Goal: Find specific page/section: Find specific page/section

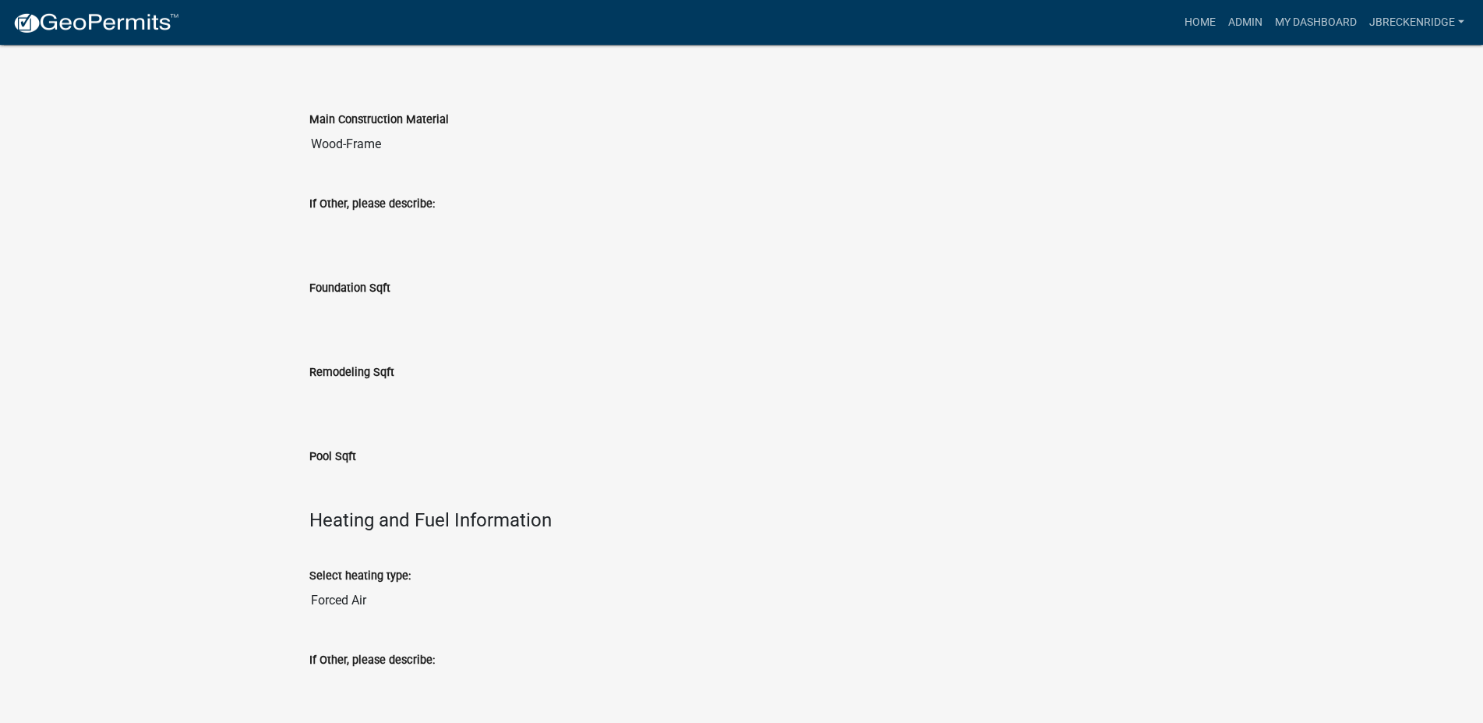
scroll to position [2977, 0]
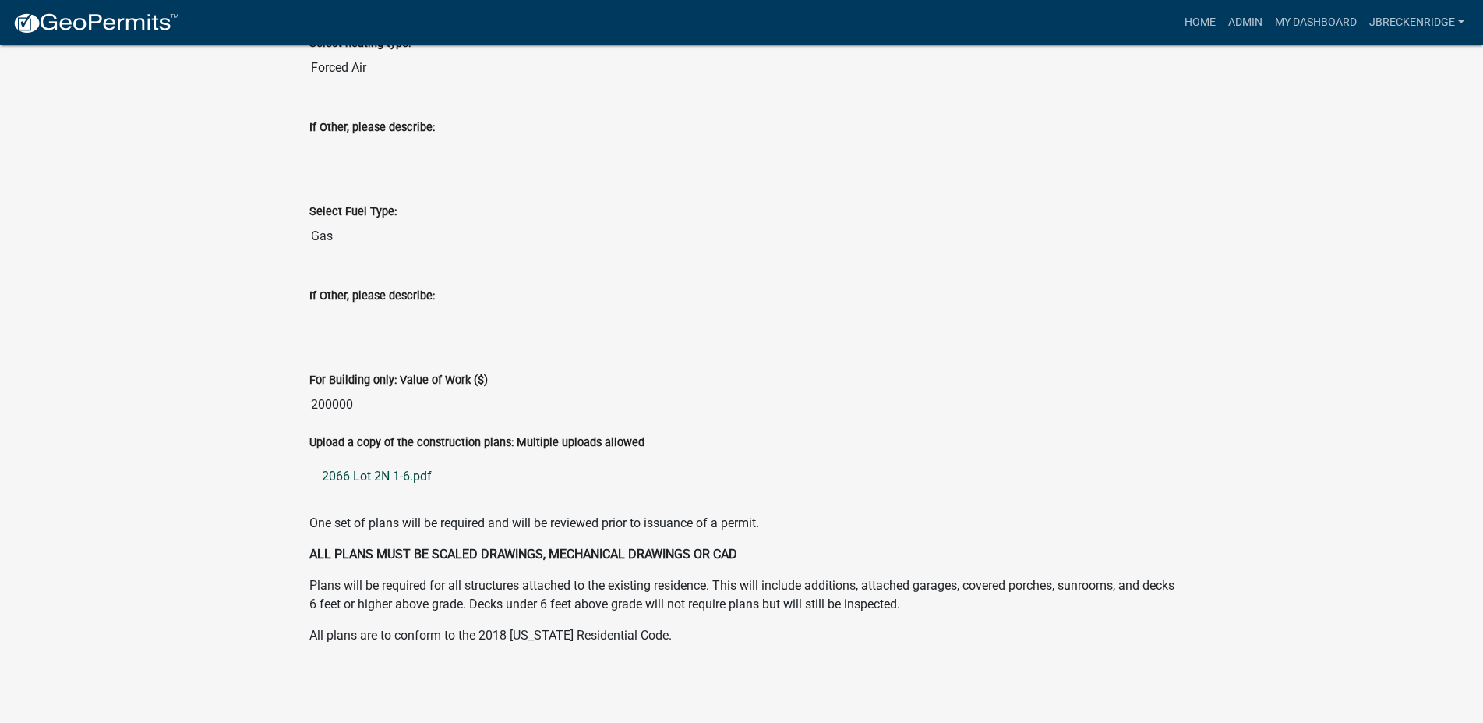
click at [410, 473] on link "2066 Lot 2N 1-6.pdf" at bounding box center [741, 476] width 865 height 37
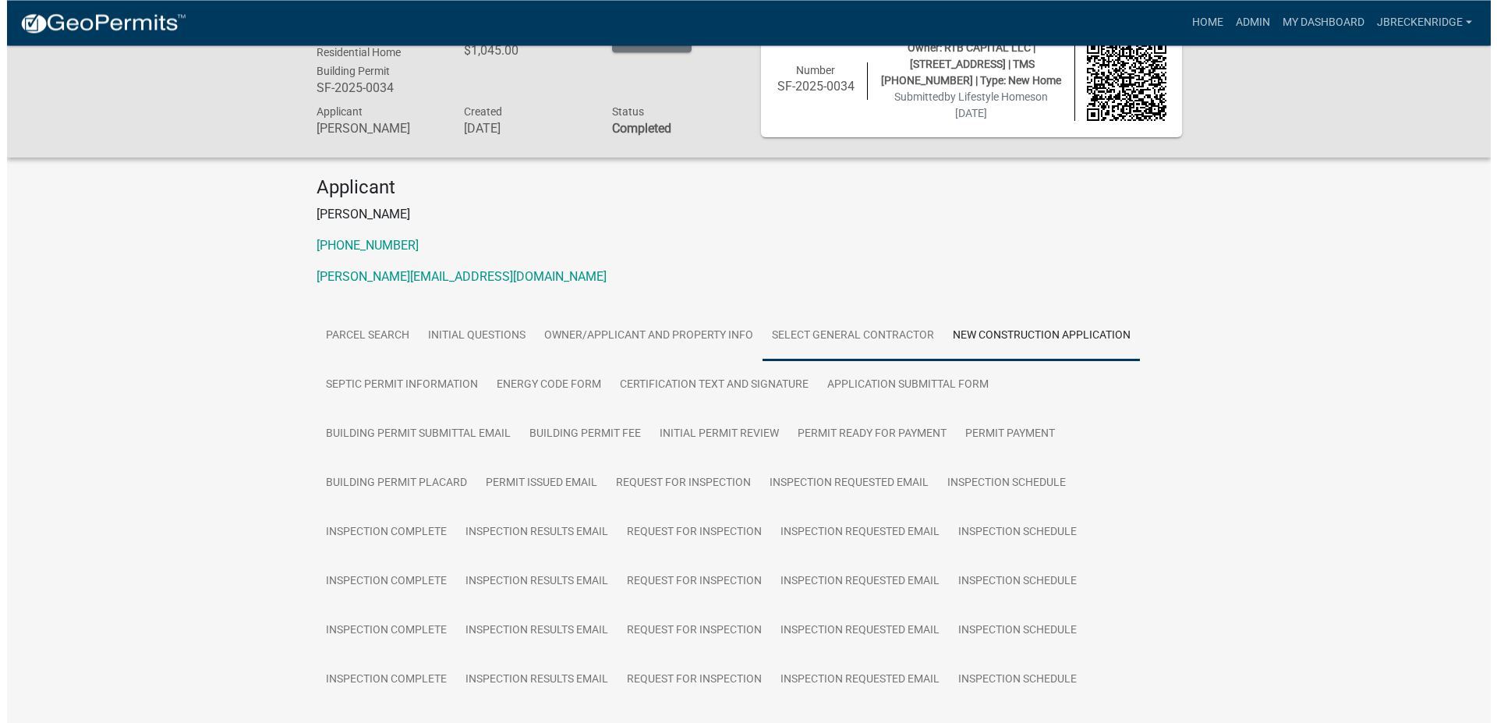
scroll to position [0, 0]
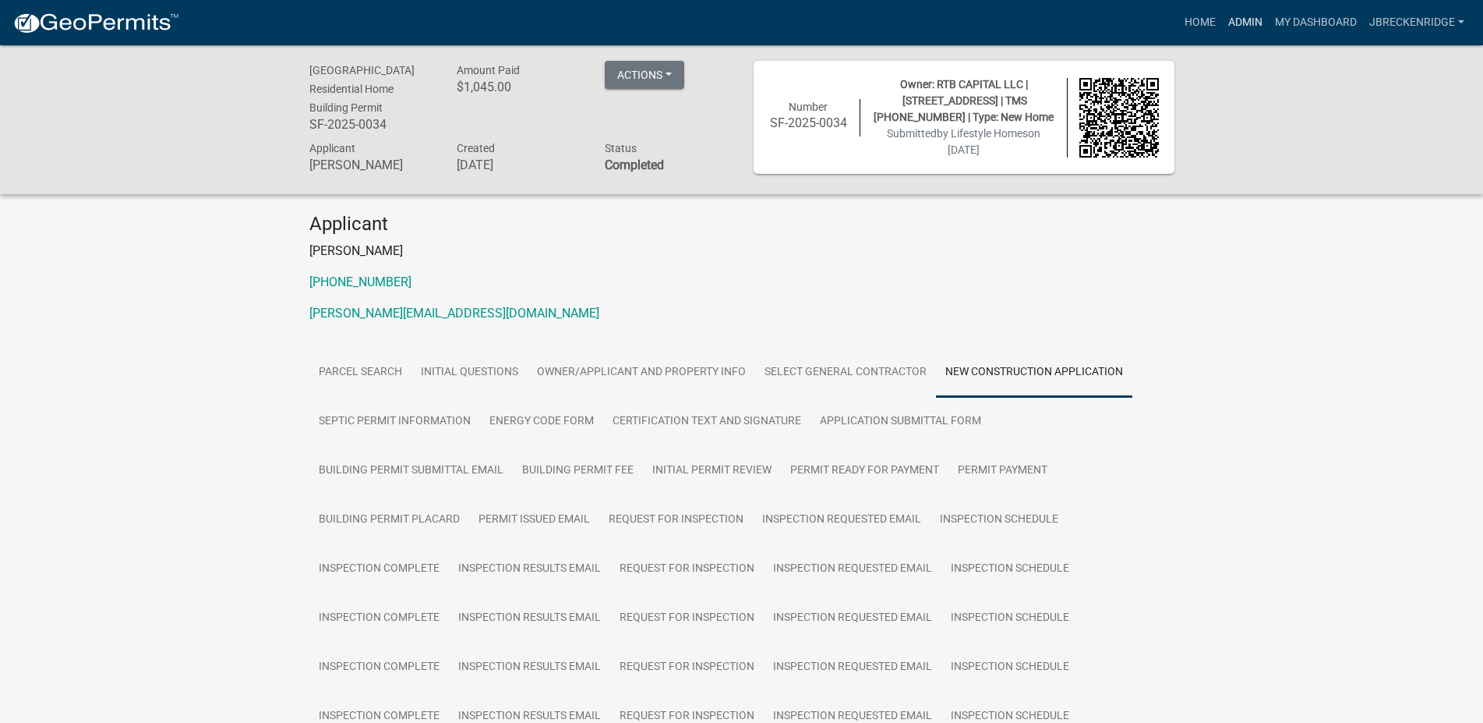
click at [1243, 22] on link "Admin" at bounding box center [1245, 23] width 47 height 30
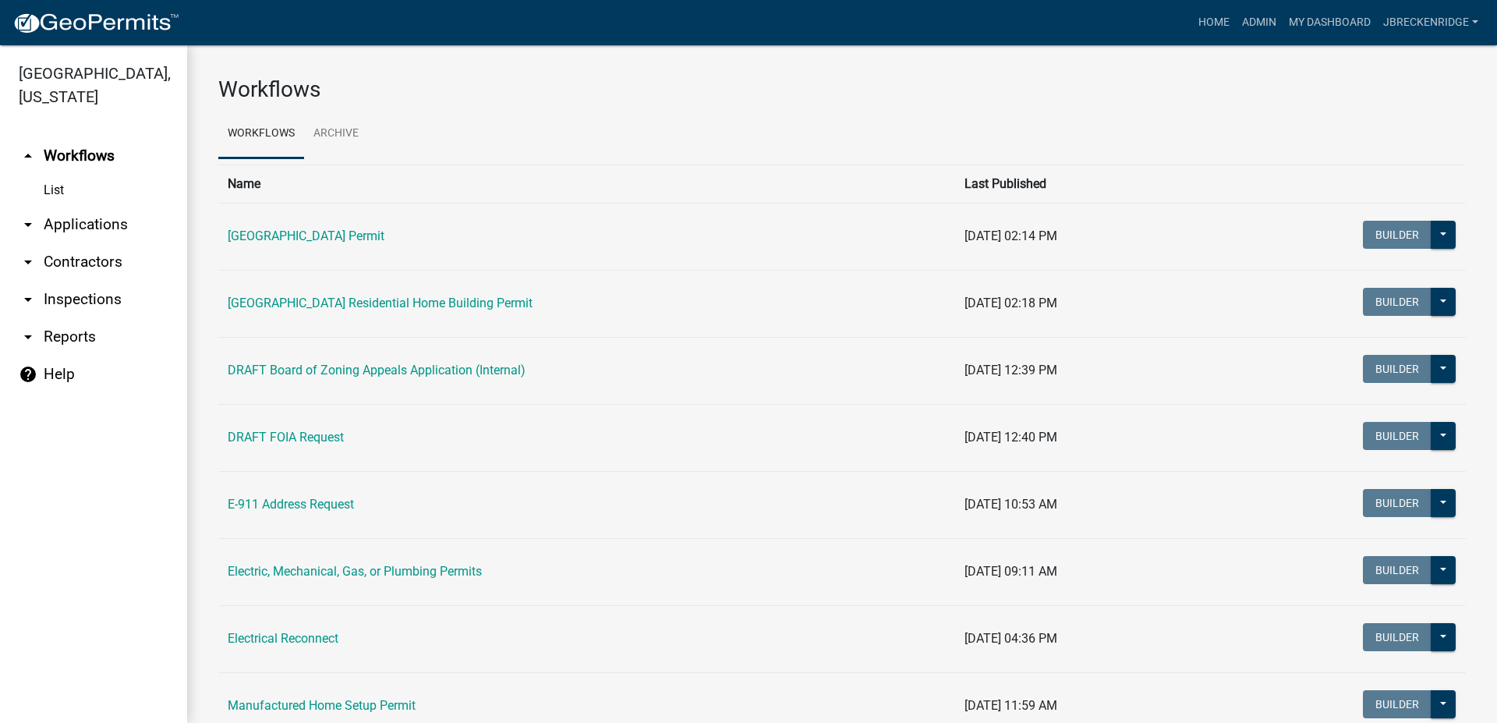
click at [91, 227] on link "arrow_drop_down Applications" at bounding box center [93, 224] width 187 height 37
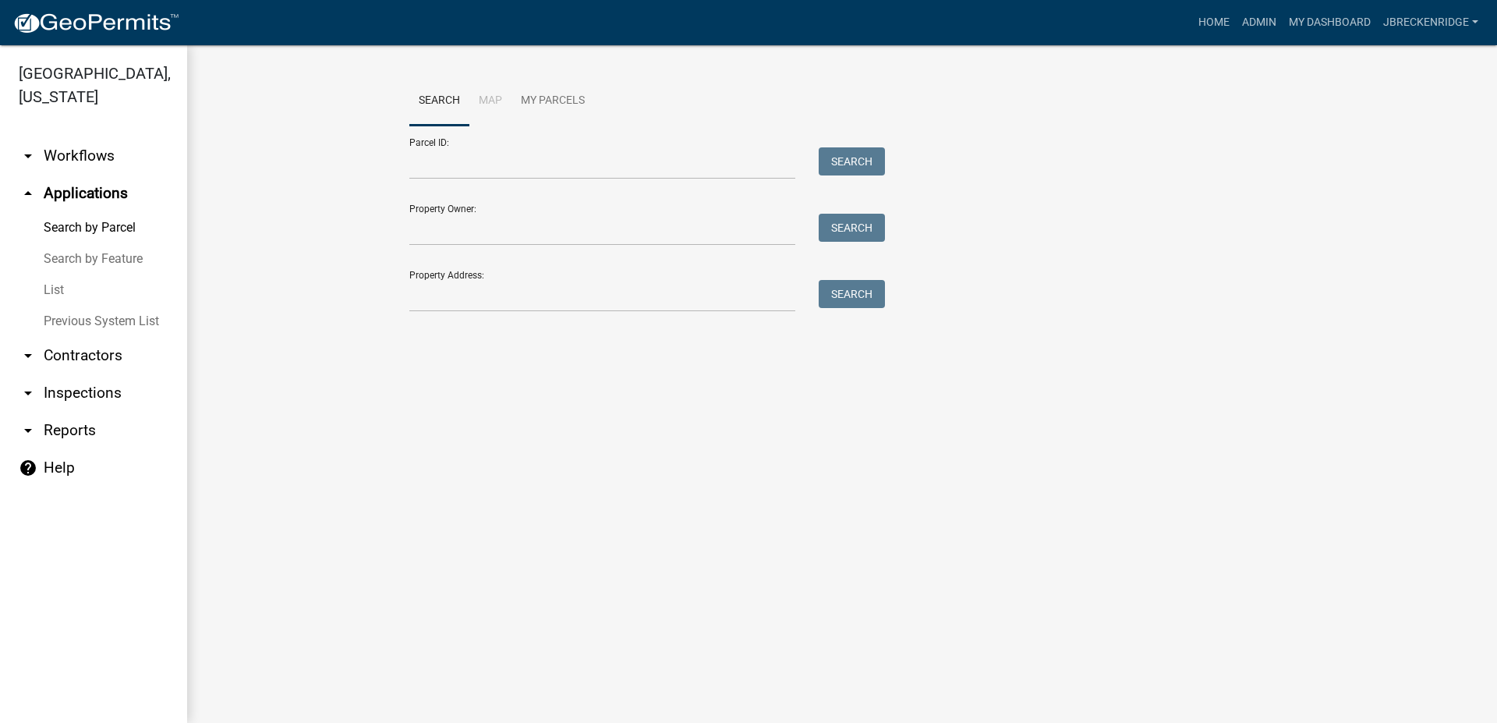
click at [82, 224] on link "Search by Parcel" at bounding box center [93, 227] width 187 height 31
click at [459, 181] on form "Parcel ID: Search Property Owner: Search Property Address: Search" at bounding box center [643, 218] width 468 height 186
click at [463, 170] on input "Parcel ID:" at bounding box center [602, 163] width 386 height 32
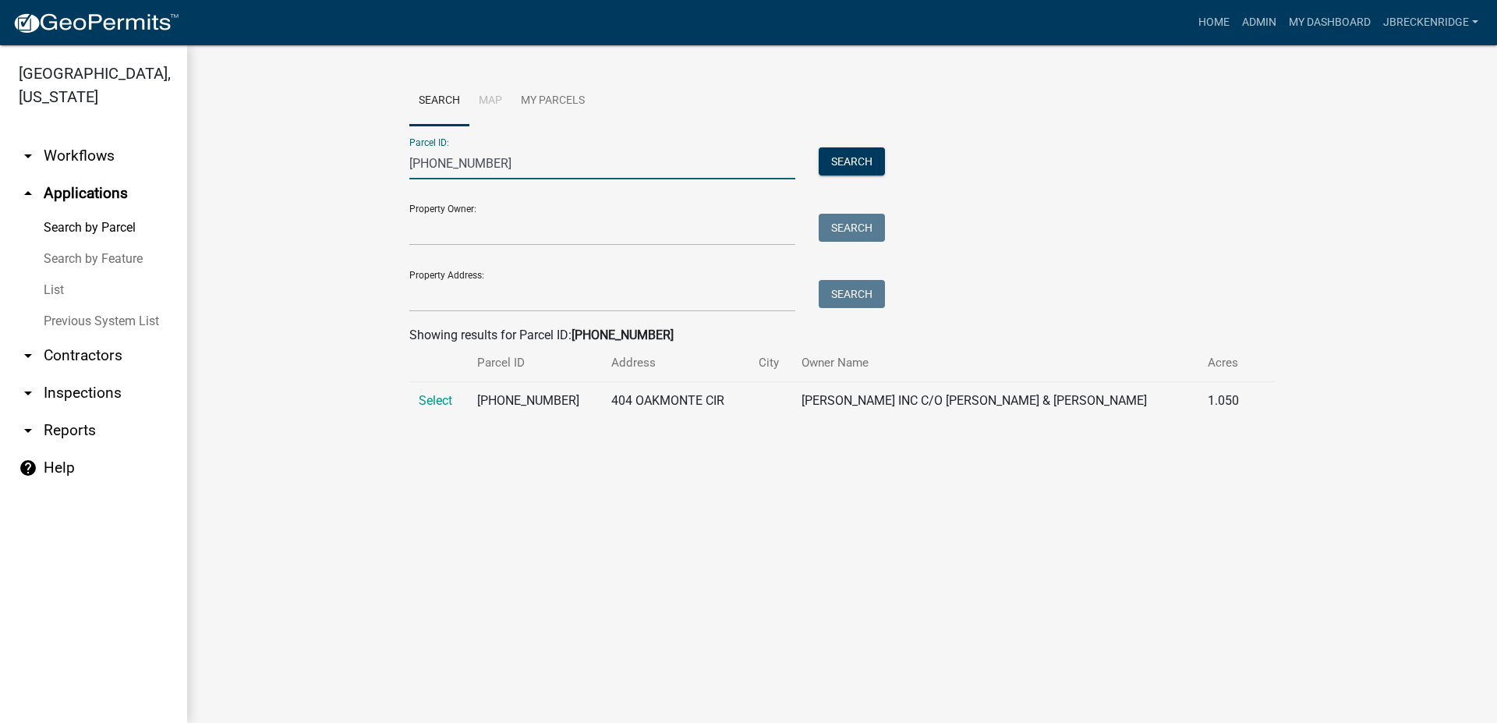
type input "[PHONE_NUMBER]"
click at [439, 408] on td "Select" at bounding box center [438, 401] width 58 height 38
click at [440, 398] on span "Select" at bounding box center [436, 400] width 34 height 15
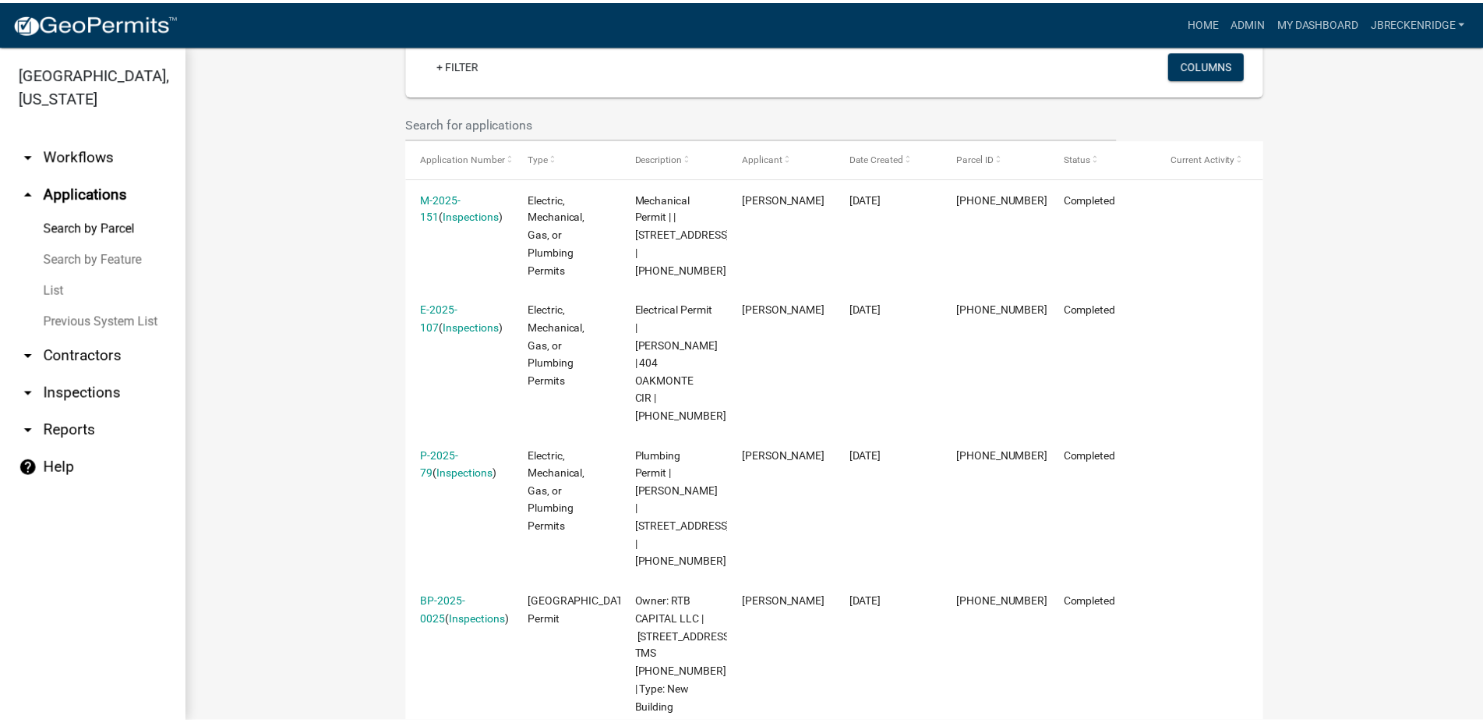
scroll to position [444, 0]
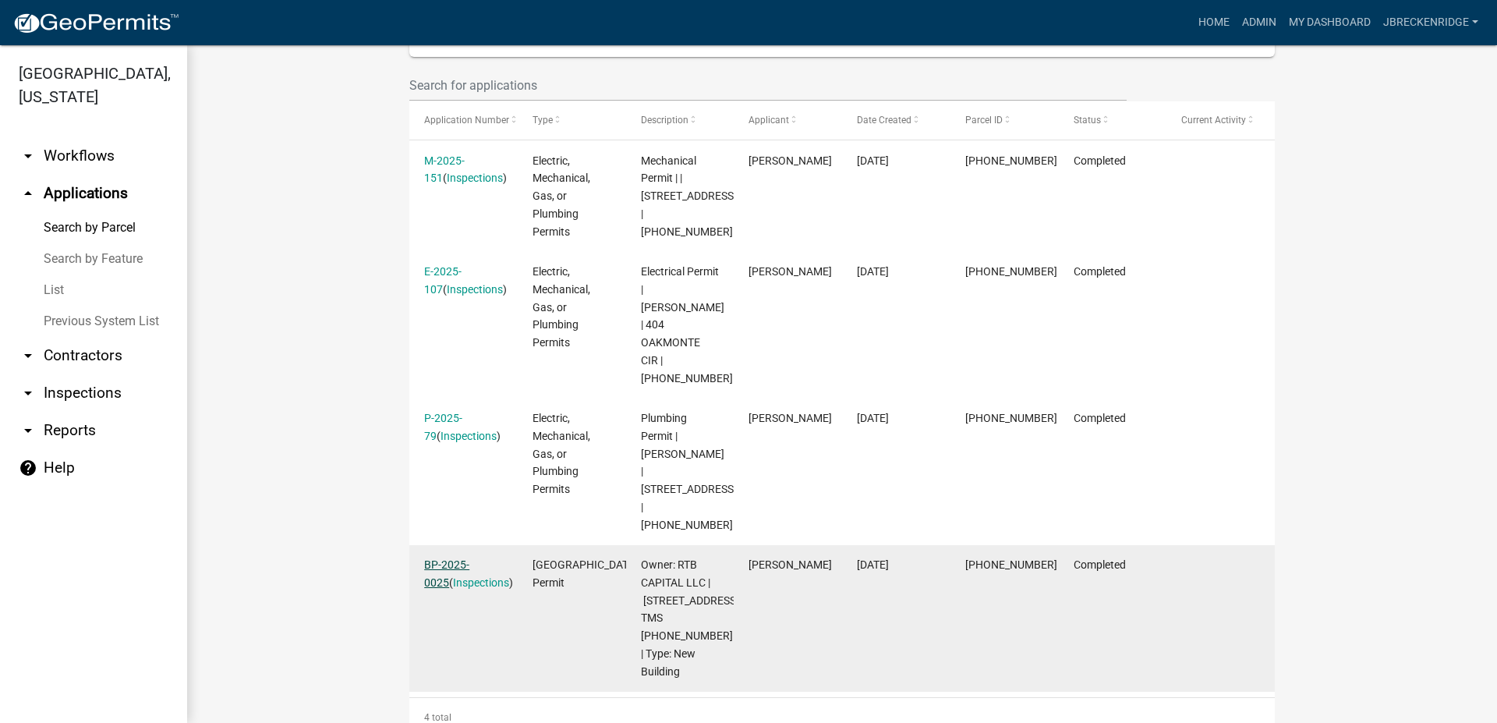
click at [465, 558] on link "BP-2025-0025" at bounding box center [446, 573] width 45 height 30
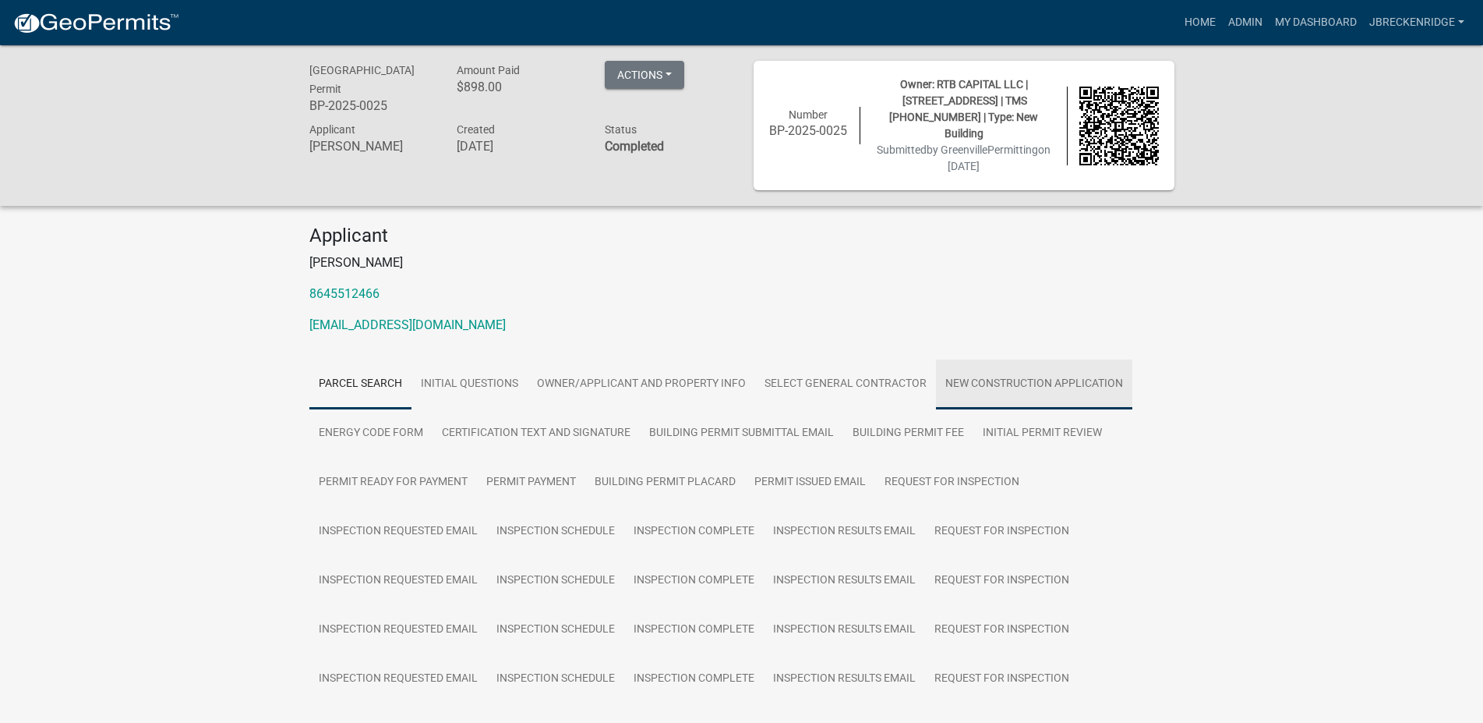
click at [1042, 369] on link "New Construction Application" at bounding box center [1034, 384] width 196 height 50
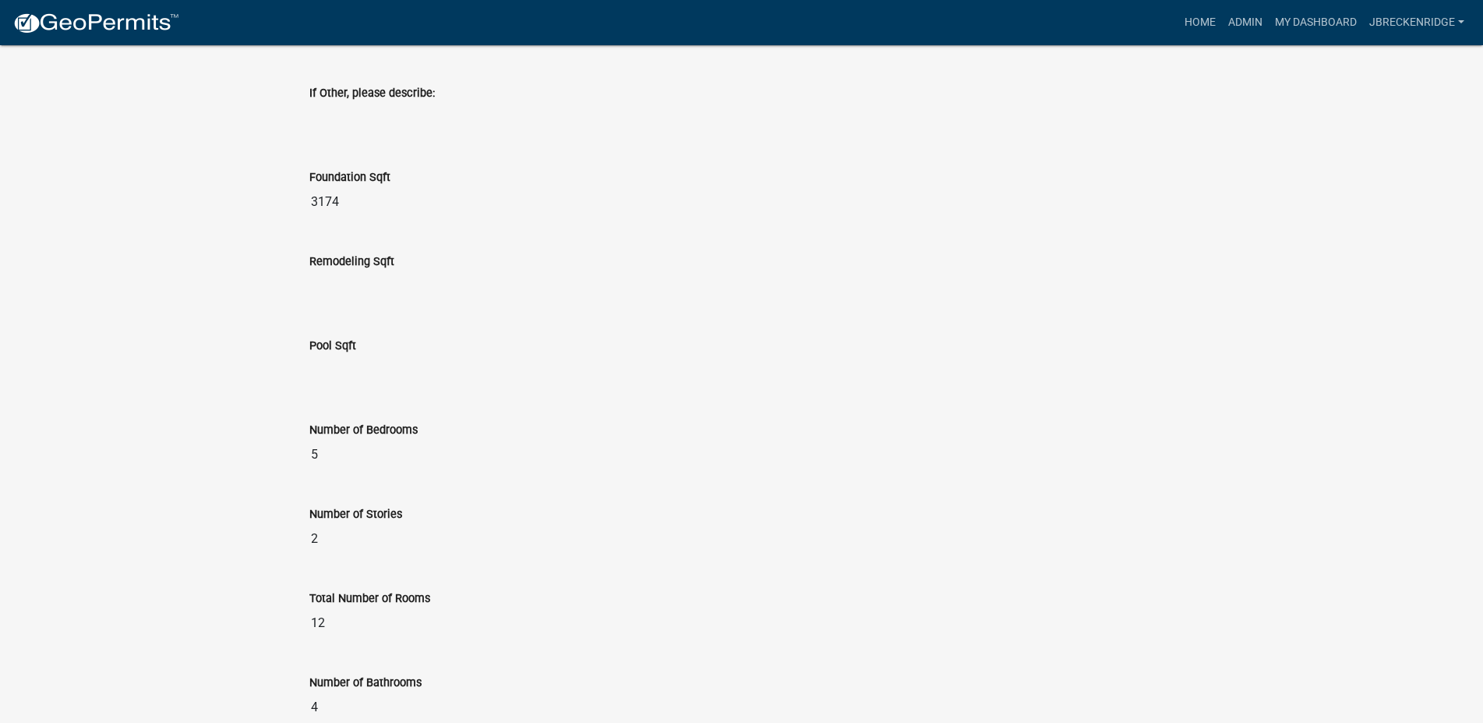
scroll to position [2358, 0]
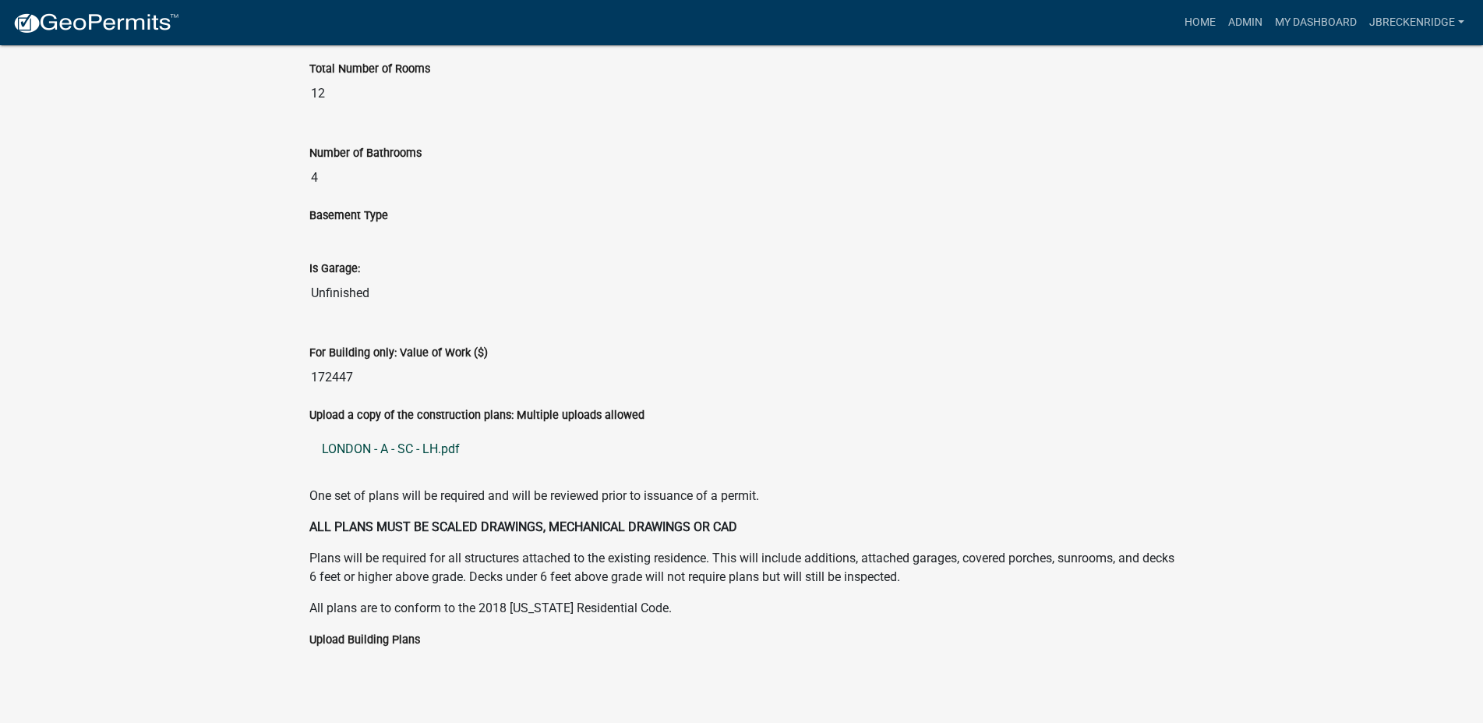
click at [434, 433] on link "LONDON - A - SC - LH.pdf" at bounding box center [741, 448] width 865 height 37
